Goal: Contribute content: Contribute content

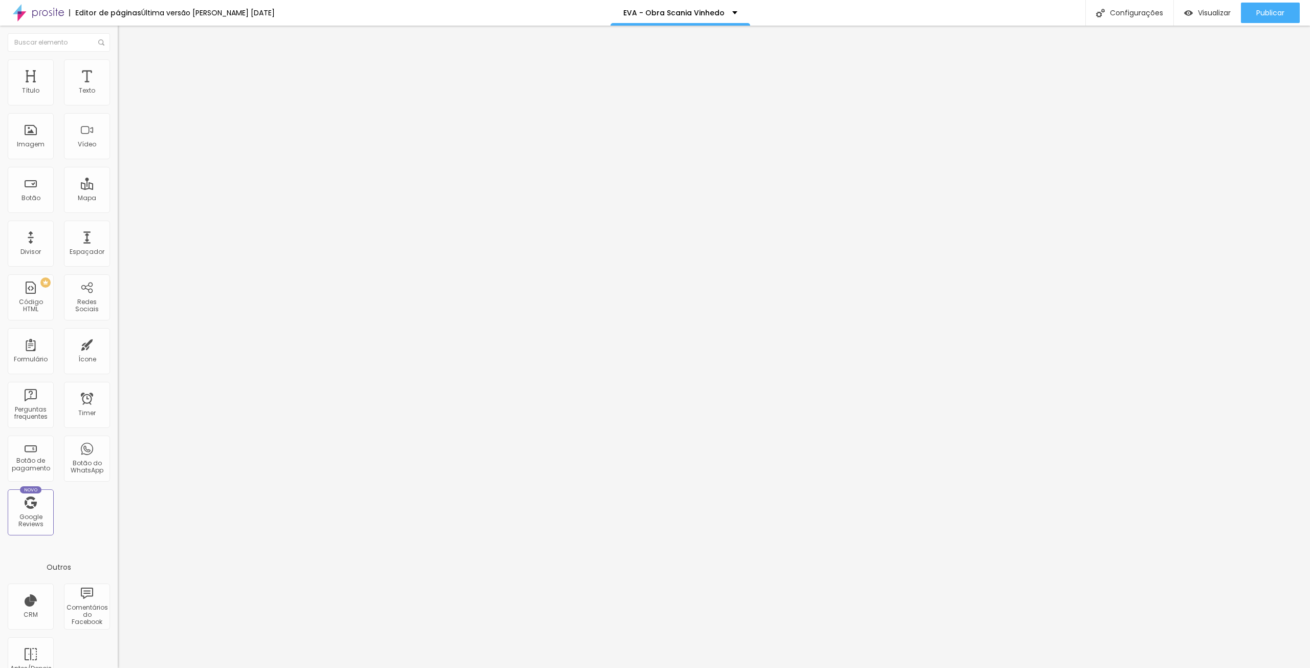
click at [118, 88] on span "Trocar imagem" at bounding box center [146, 83] width 56 height 9
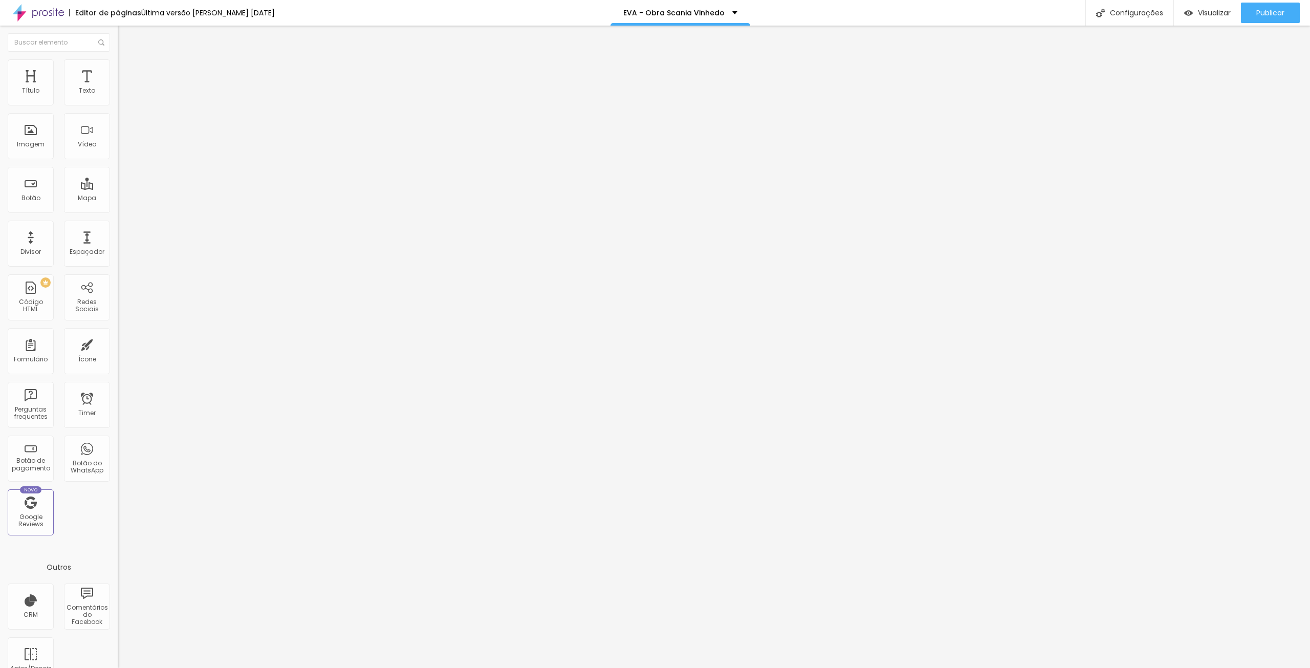
click at [118, 137] on span "Trocar imagem" at bounding box center [146, 132] width 56 height 9
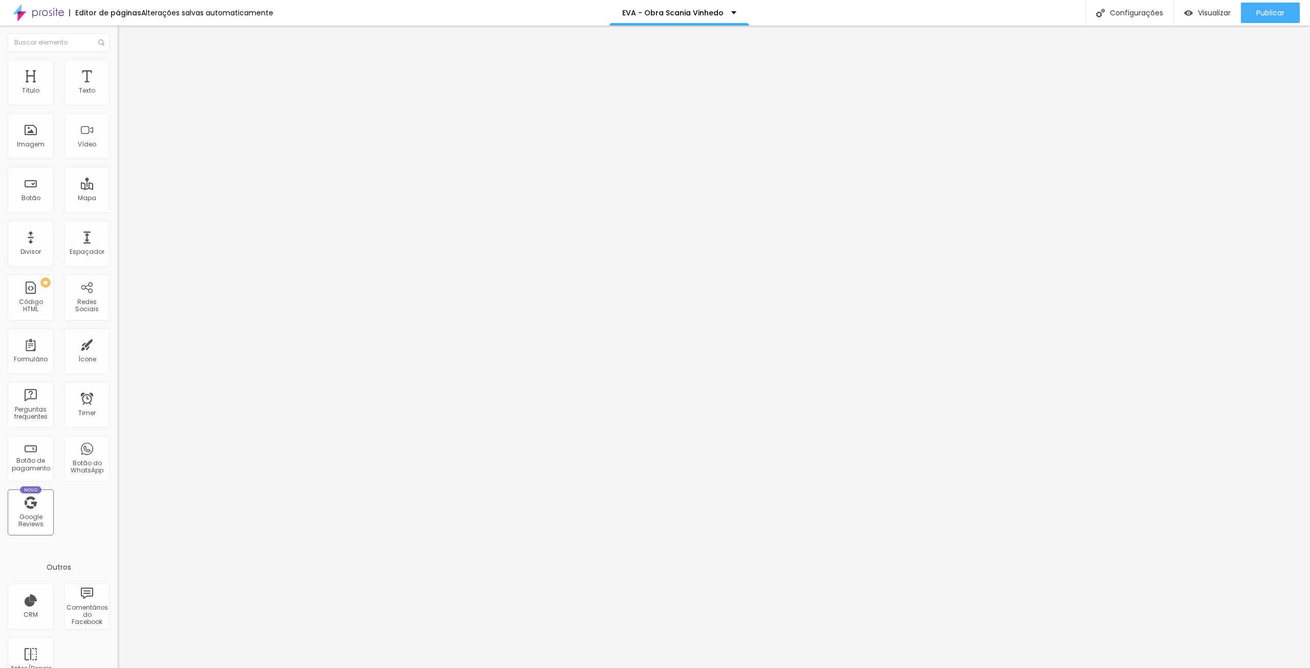
click at [118, 152] on input "12 SETEMBRO 2025" at bounding box center [179, 147] width 123 height 10
type input "19 SETEMBRO 2025"
click at [1281, 12] on span "Publicar" at bounding box center [1270, 13] width 28 height 8
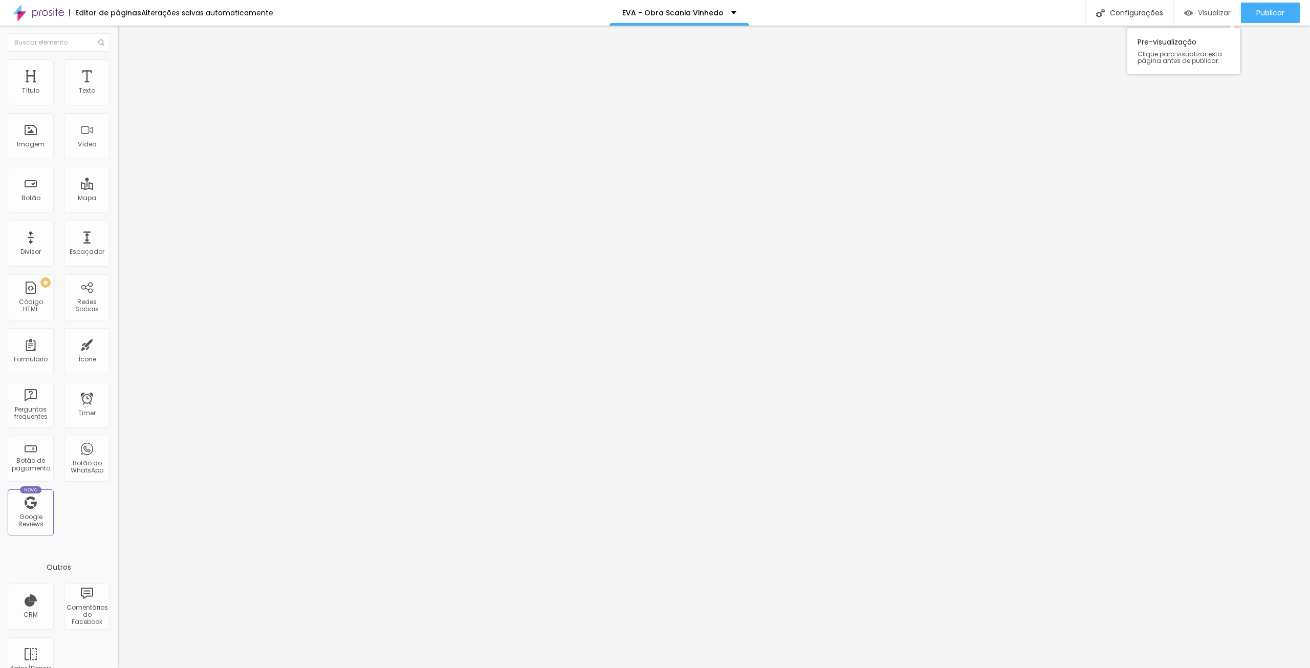
click at [1213, 15] on span "Visualizar" at bounding box center [1214, 13] width 33 height 8
drag, startPoint x: 106, startPoint y: 112, endPoint x: 0, endPoint y: 122, distance: 106.9
click at [118, 122] on div "URL do vídeo [URL][DOMAIN_NAME] Alinhamento Proporção 16:9 Wide Ultrawide 21:9 …" at bounding box center [177, 139] width 118 height 119
click at [118, 96] on input "[URL][DOMAIN_NAME]" at bounding box center [179, 91] width 123 height 10
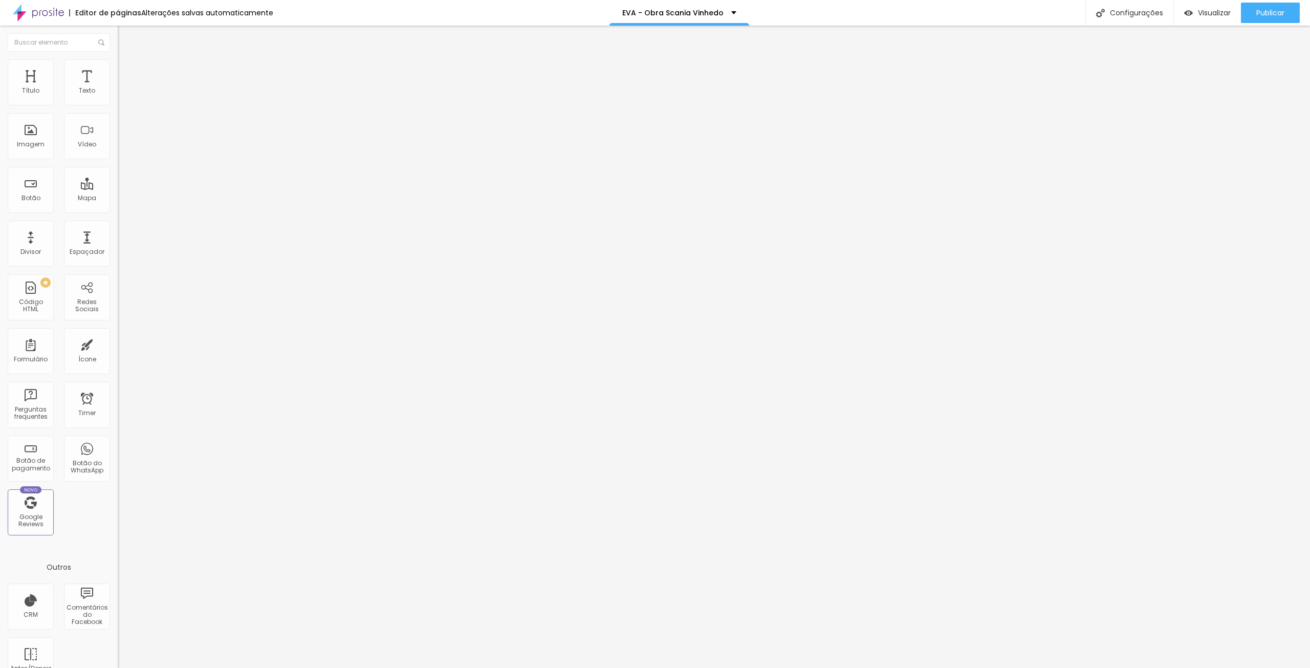
scroll to position [0, 0]
paste input "fi6XMn9d4Uw"
type input "[URL][DOMAIN_NAME]"
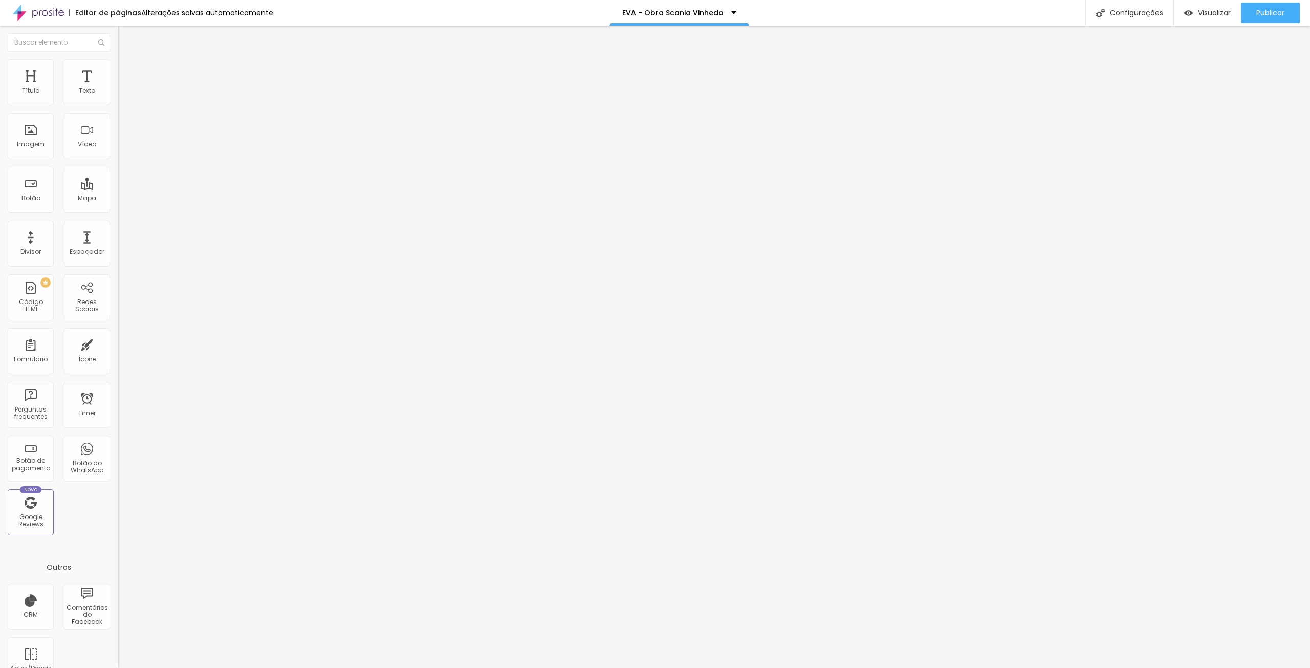
click at [118, 96] on input "[URL][DOMAIN_NAME]" at bounding box center [179, 91] width 123 height 10
paste input "qYMBpN5HPl4"
type input "[URL][DOMAIN_NAME]"
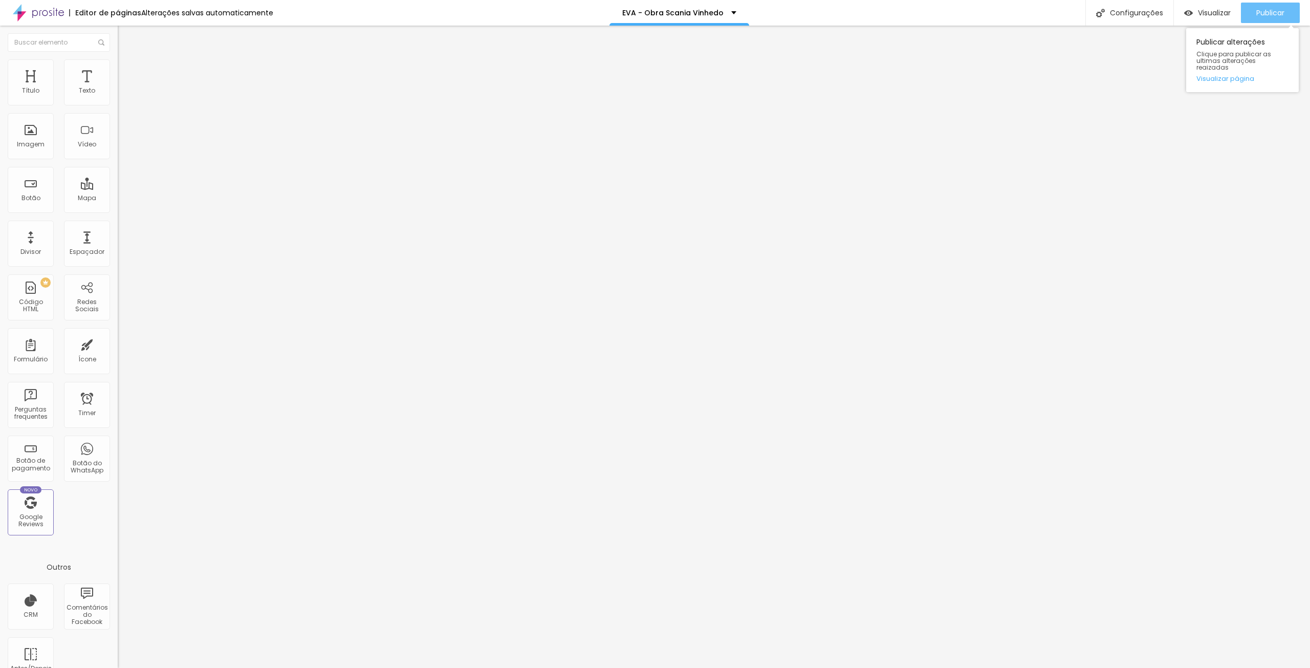
click at [1281, 13] on span "Publicar" at bounding box center [1270, 13] width 28 height 8
click at [1214, 11] on span "Visualizar" at bounding box center [1214, 13] width 33 height 8
click at [118, 137] on span "Trocar imagem" at bounding box center [146, 132] width 56 height 9
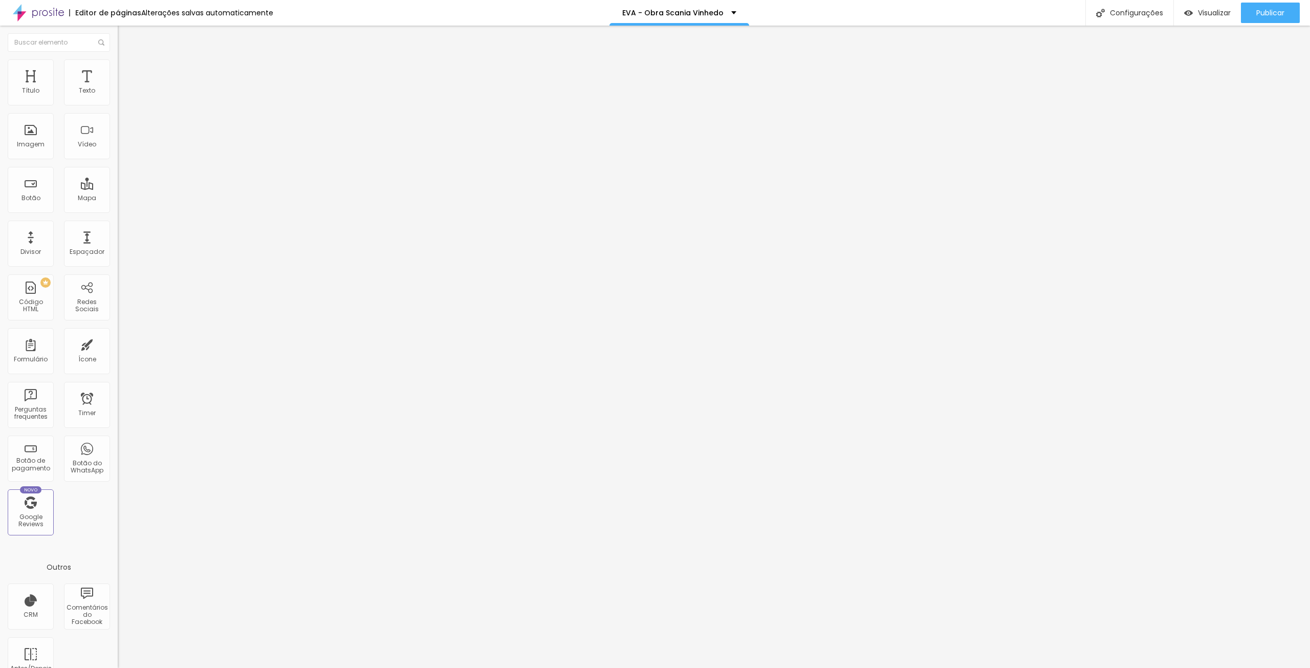
click at [118, 152] on input "12 SETEMBRO 2025" at bounding box center [179, 147] width 123 height 10
type input "19 SETEMBRO 2025"
click at [1272, 17] on span "Publicar" at bounding box center [1270, 13] width 28 height 8
click at [1275, 16] on span "Publicar" at bounding box center [1270, 13] width 28 height 8
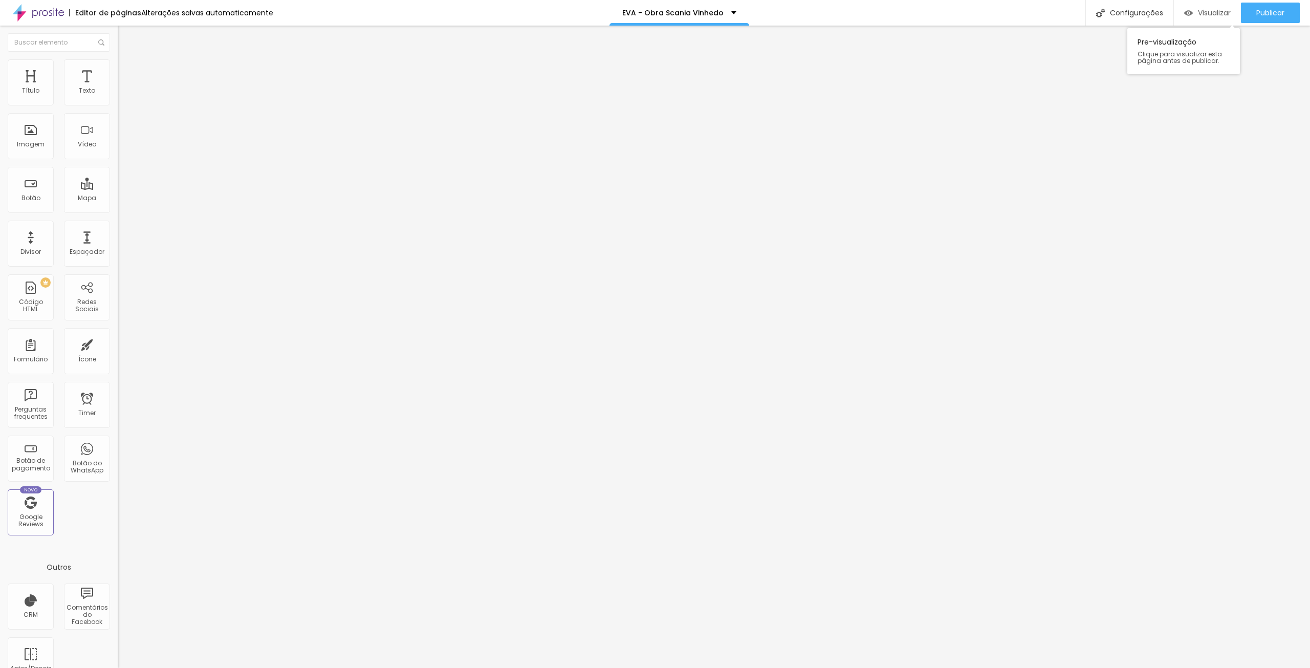
click at [1214, 11] on span "Visualizar" at bounding box center [1214, 13] width 33 height 8
